Goal: Information Seeking & Learning: Learn about a topic

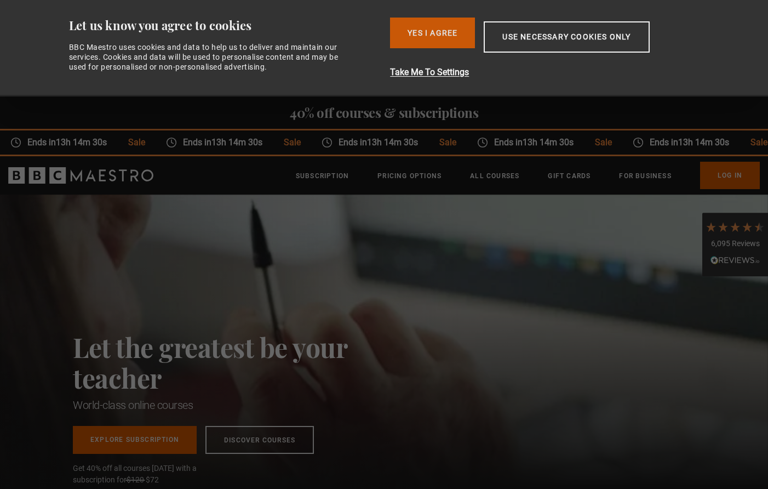
click at [427, 31] on button "Yes I Agree" at bounding box center [432, 33] width 85 height 31
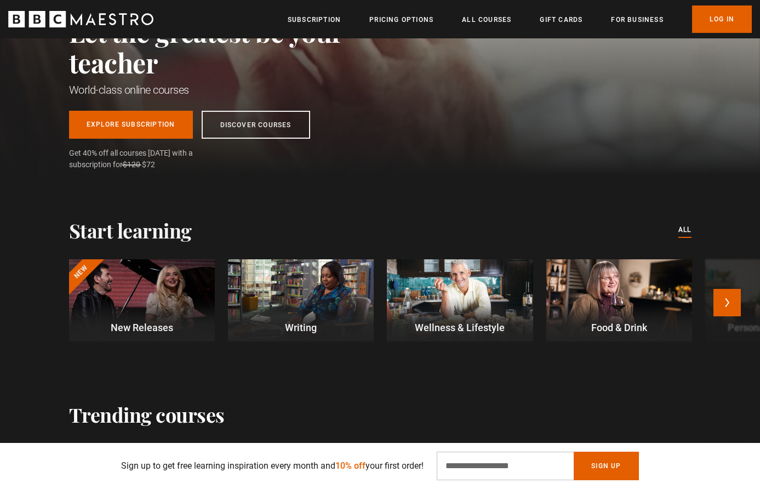
scroll to position [0, 144]
click at [724, 300] on button "Next" at bounding box center [726, 302] width 27 height 27
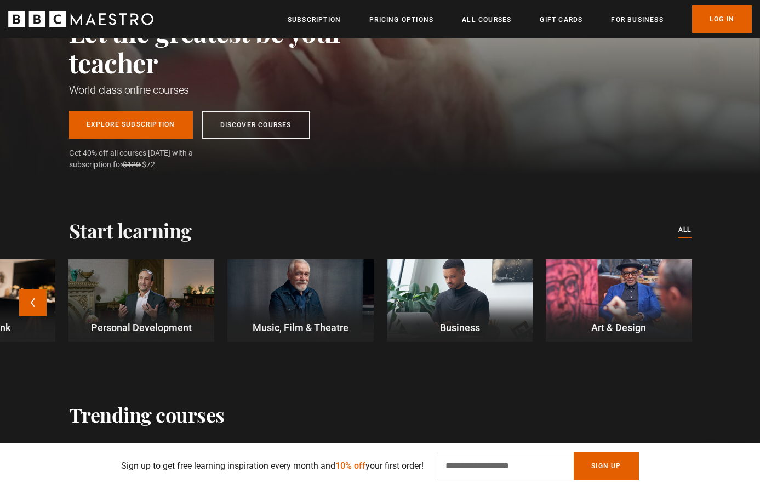
click at [452, 284] on div at bounding box center [460, 300] width 146 height 82
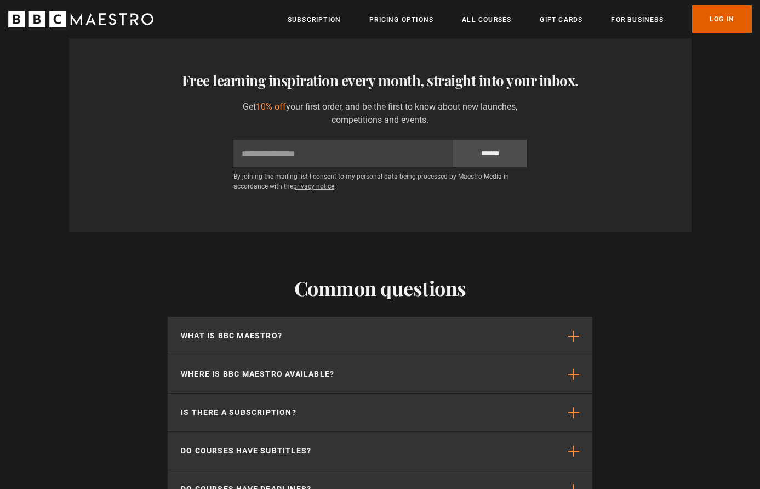
scroll to position [1260, 0]
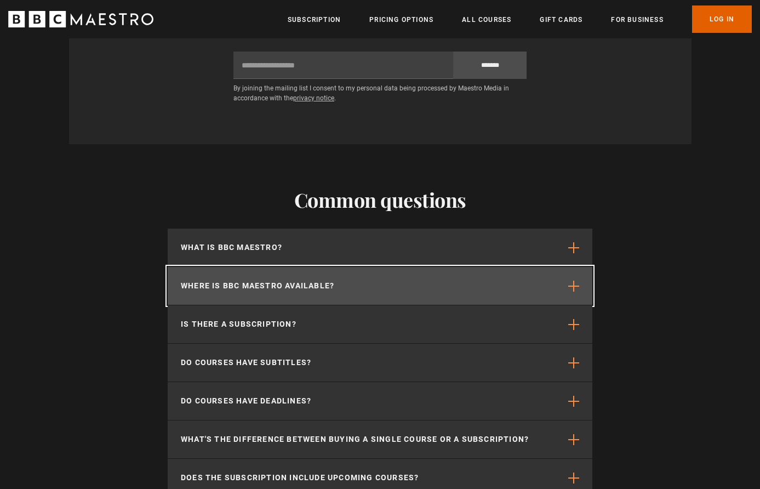
click at [324, 291] on p "Where is BBC Maestro available?" at bounding box center [257, 286] width 153 height 12
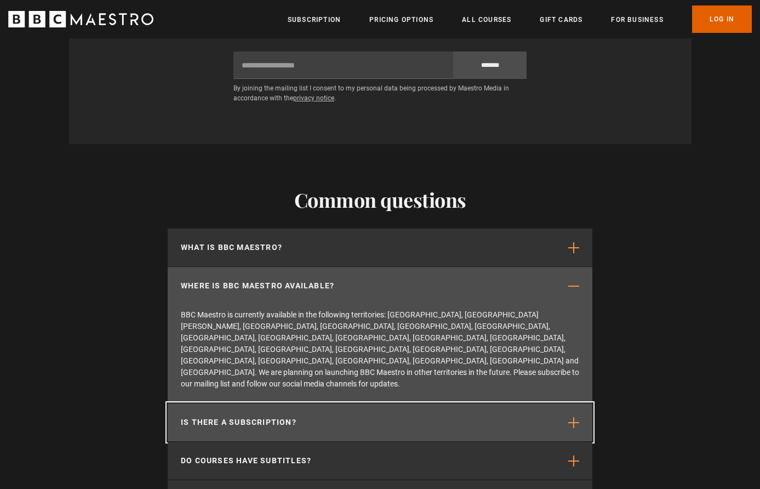
click at [326, 403] on button "Is there a subscription?" at bounding box center [380, 422] width 425 height 38
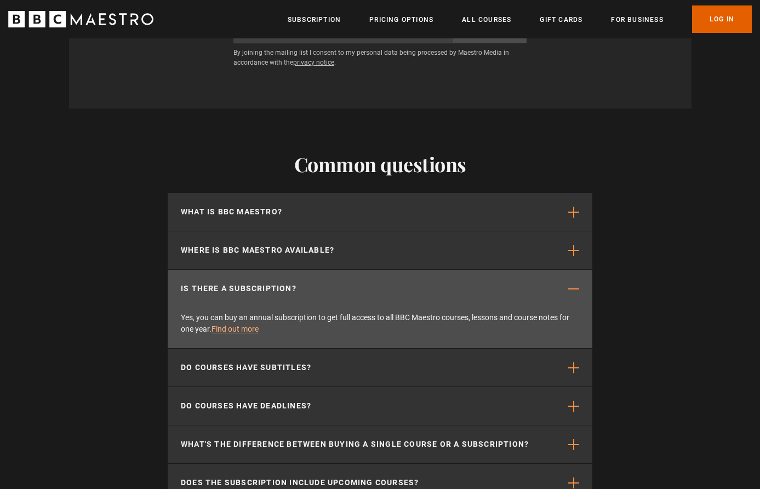
scroll to position [1315, 0]
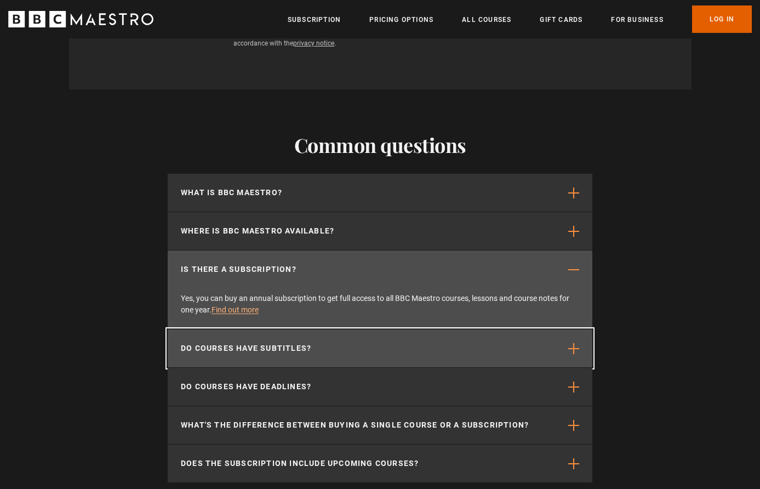
click at [340, 355] on button "Do courses have subtitles?" at bounding box center [380, 348] width 425 height 38
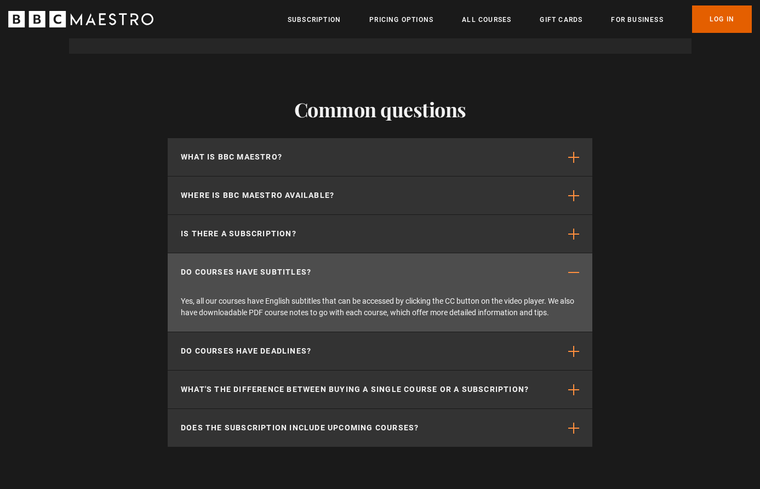
scroll to position [1369, 0]
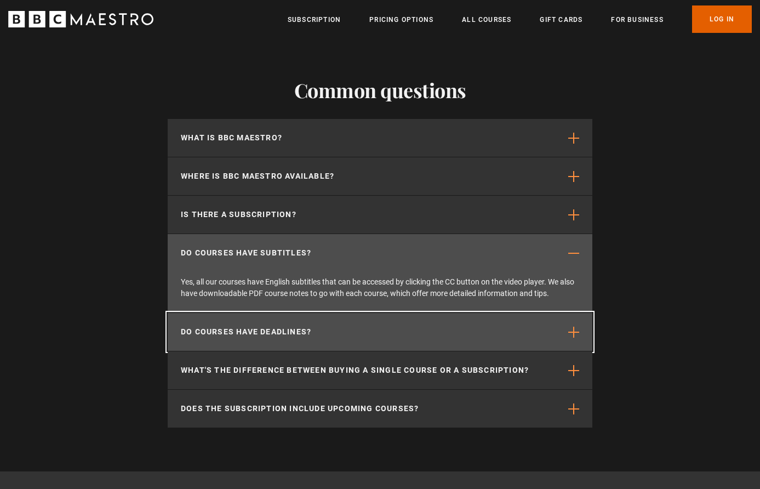
click at [352, 339] on button "Do courses have deadlines?" at bounding box center [380, 332] width 425 height 38
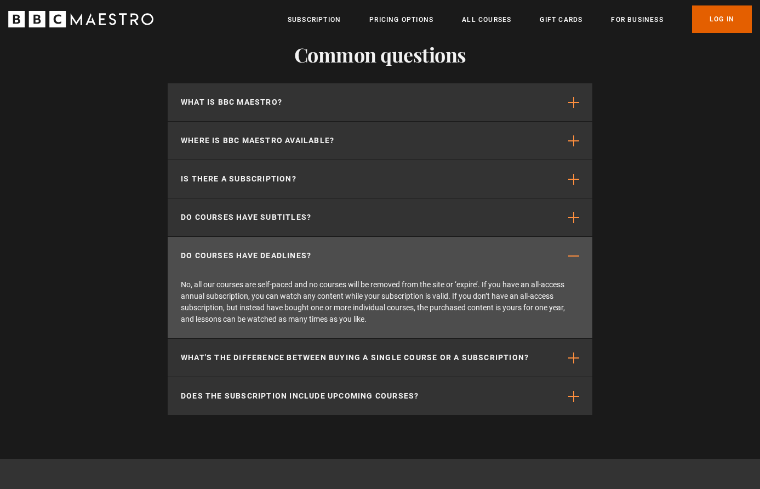
scroll to position [1424, 0]
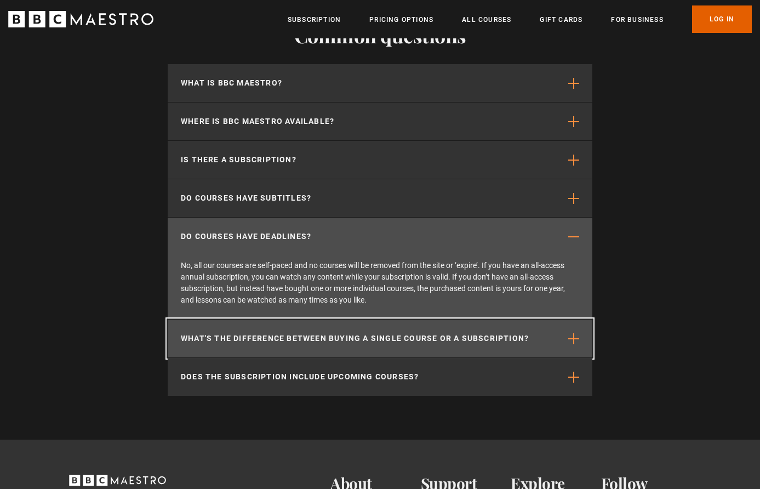
click at [345, 344] on p "What's the difference between buying a single course or a subscription?" at bounding box center [355, 338] width 348 height 12
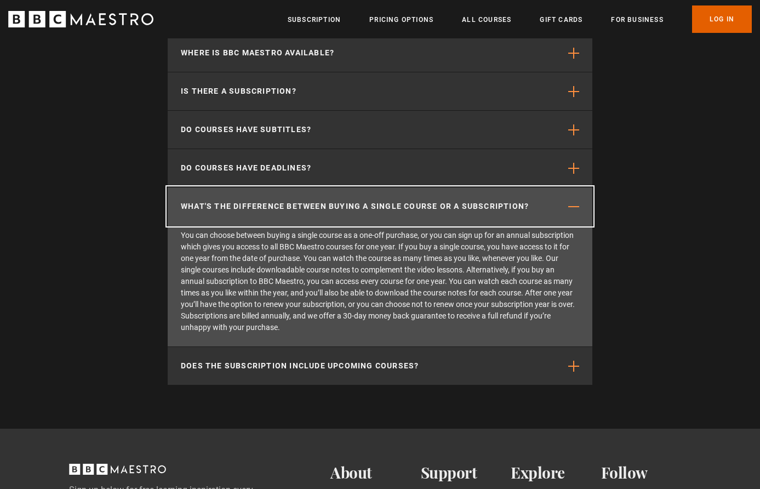
scroll to position [1534, 0]
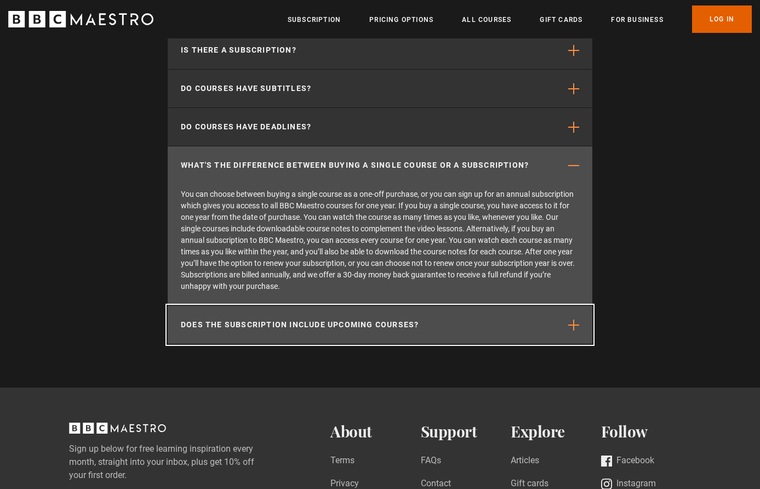
click at [349, 337] on button "Does the subscription include upcoming courses?" at bounding box center [380, 325] width 425 height 38
